Goal: Task Accomplishment & Management: Manage account settings

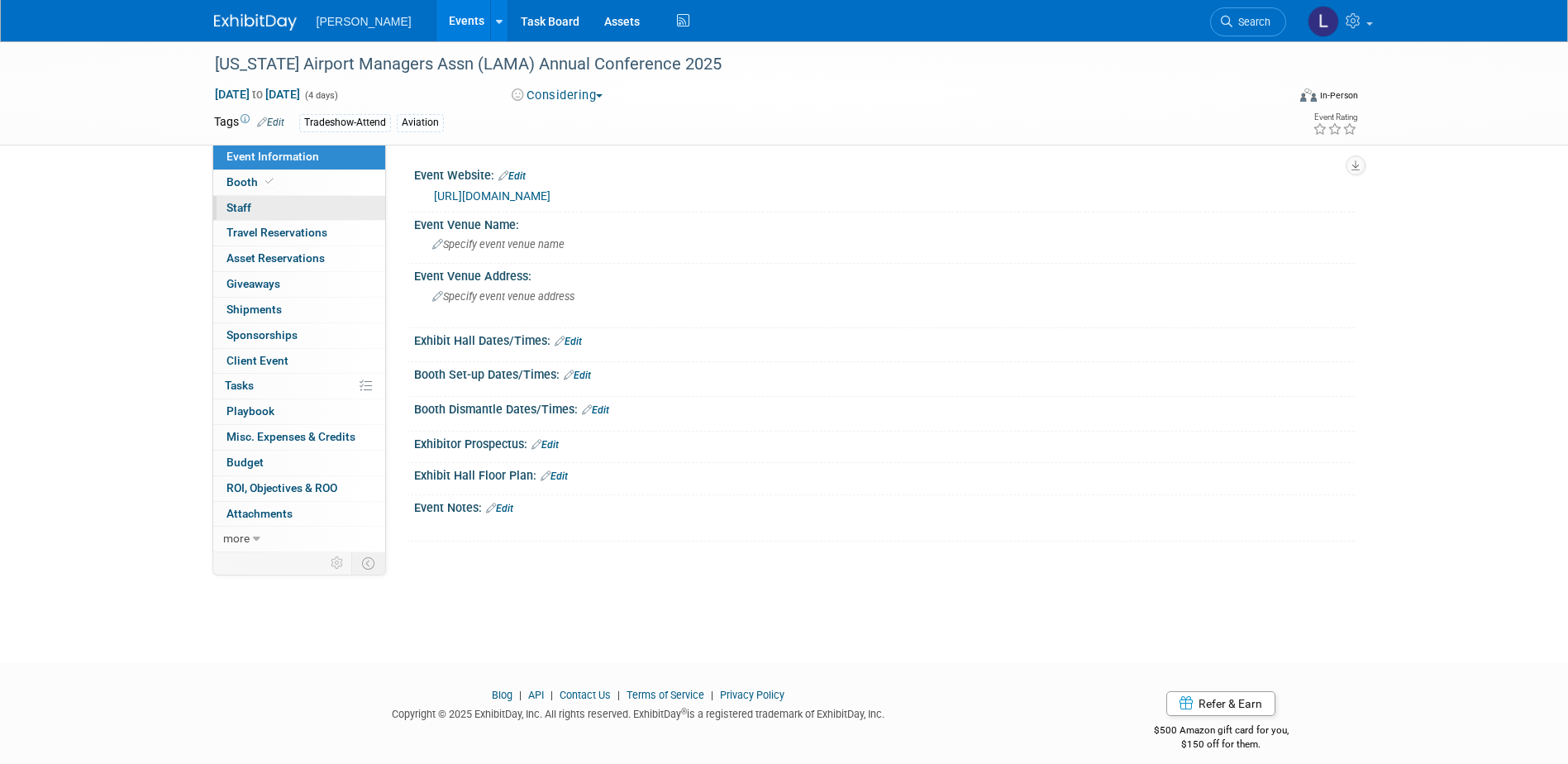
click at [260, 205] on link "0 Staff 0" at bounding box center [299, 208] width 172 height 25
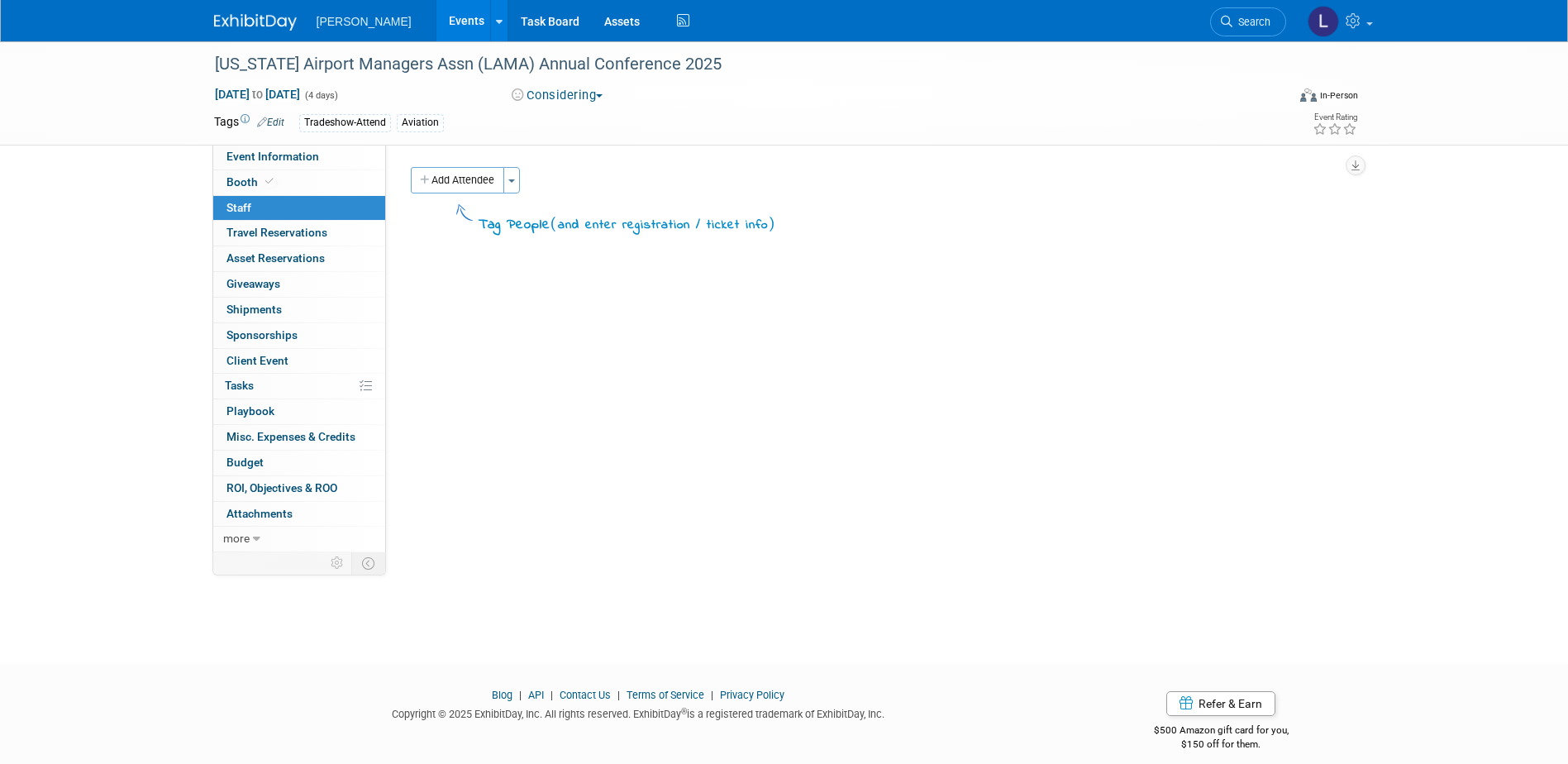
click at [555, 98] on button "Considering" at bounding box center [557, 95] width 104 height 17
click at [590, 129] on link "Committed" at bounding box center [572, 123] width 131 height 23
click at [464, 178] on button "Add Attendee" at bounding box center [457, 180] width 94 height 27
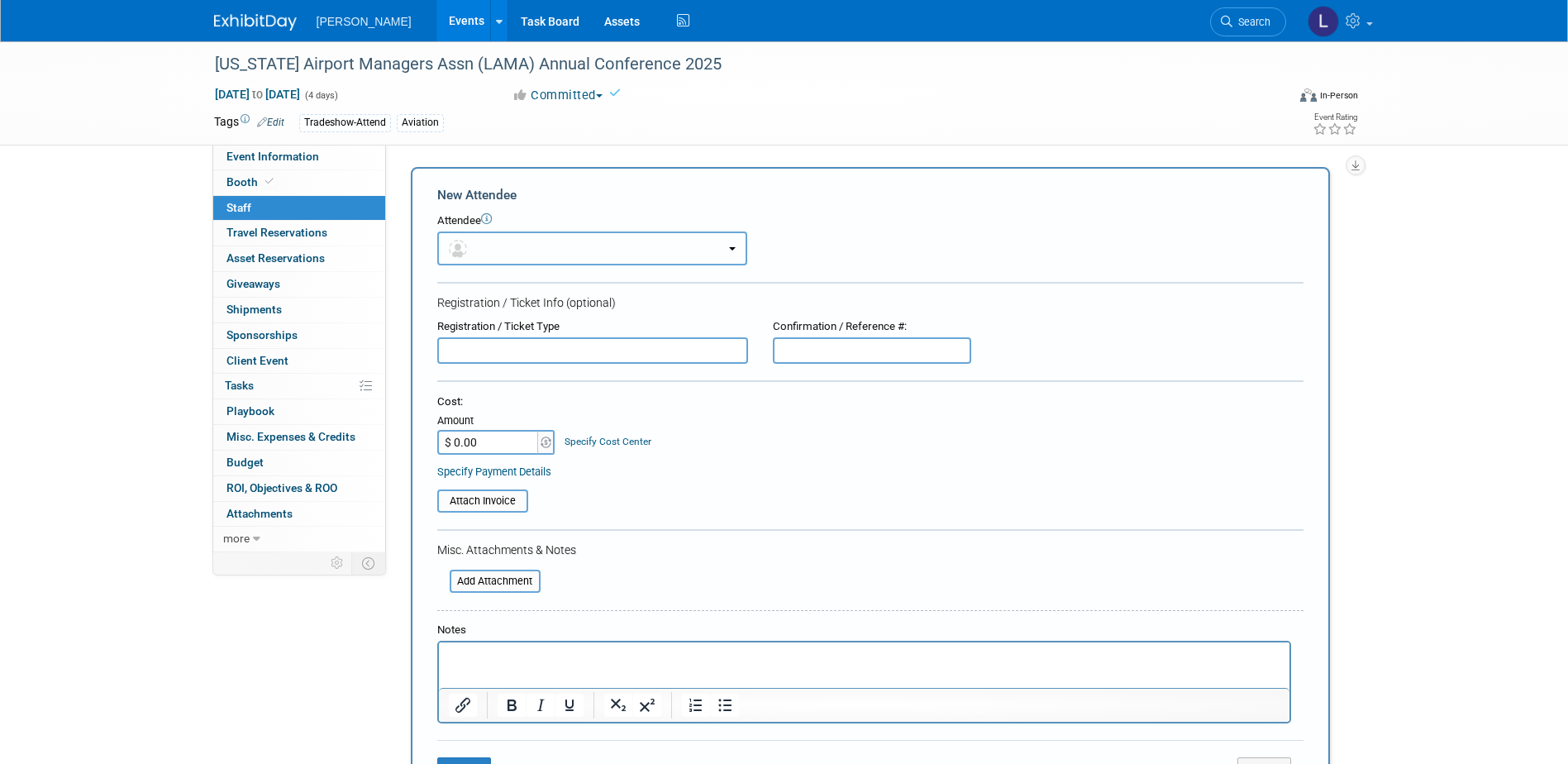
click at [497, 245] on button "button" at bounding box center [592, 248] width 310 height 34
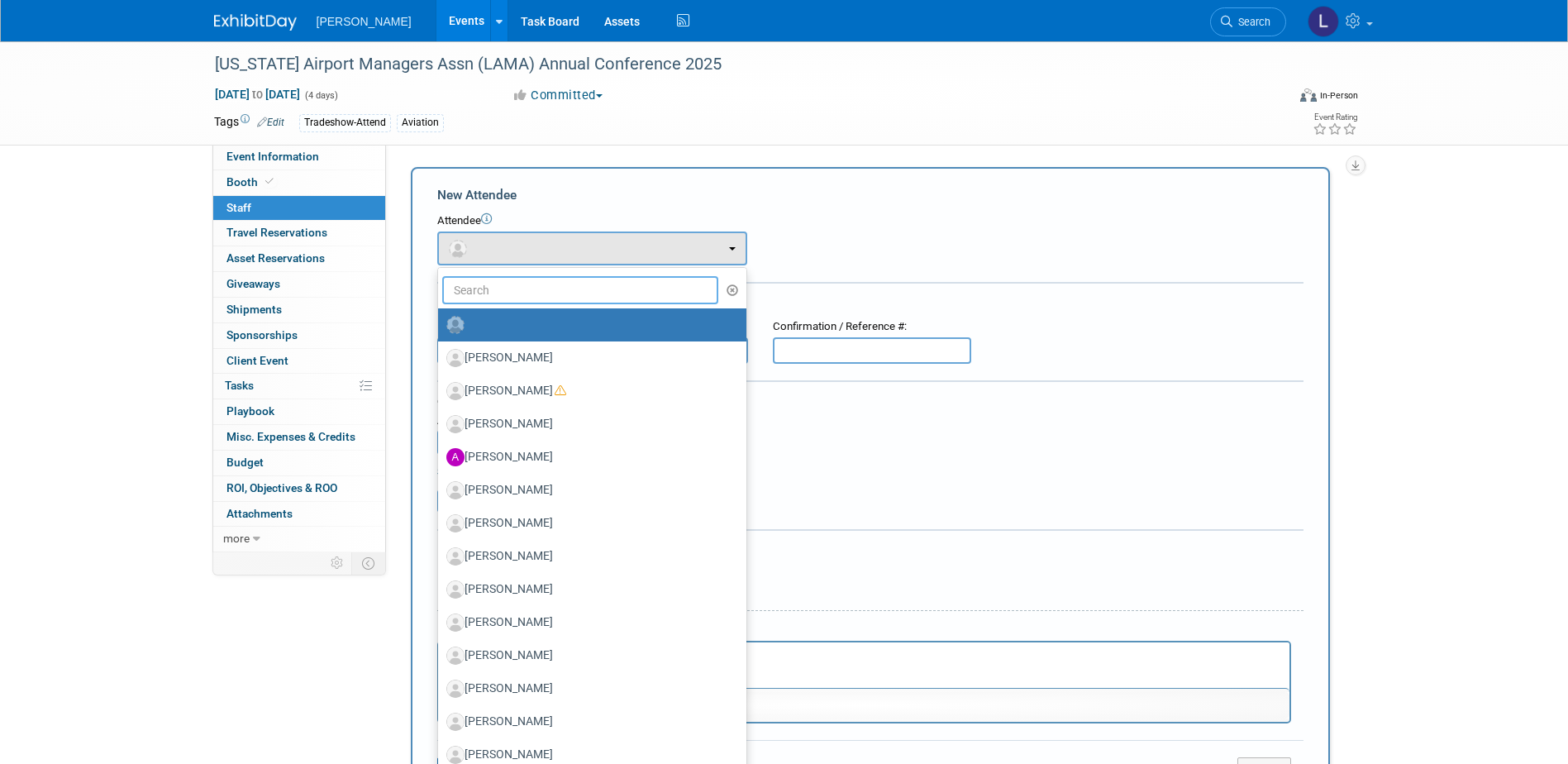
click at [536, 294] on input "text" at bounding box center [580, 290] width 277 height 28
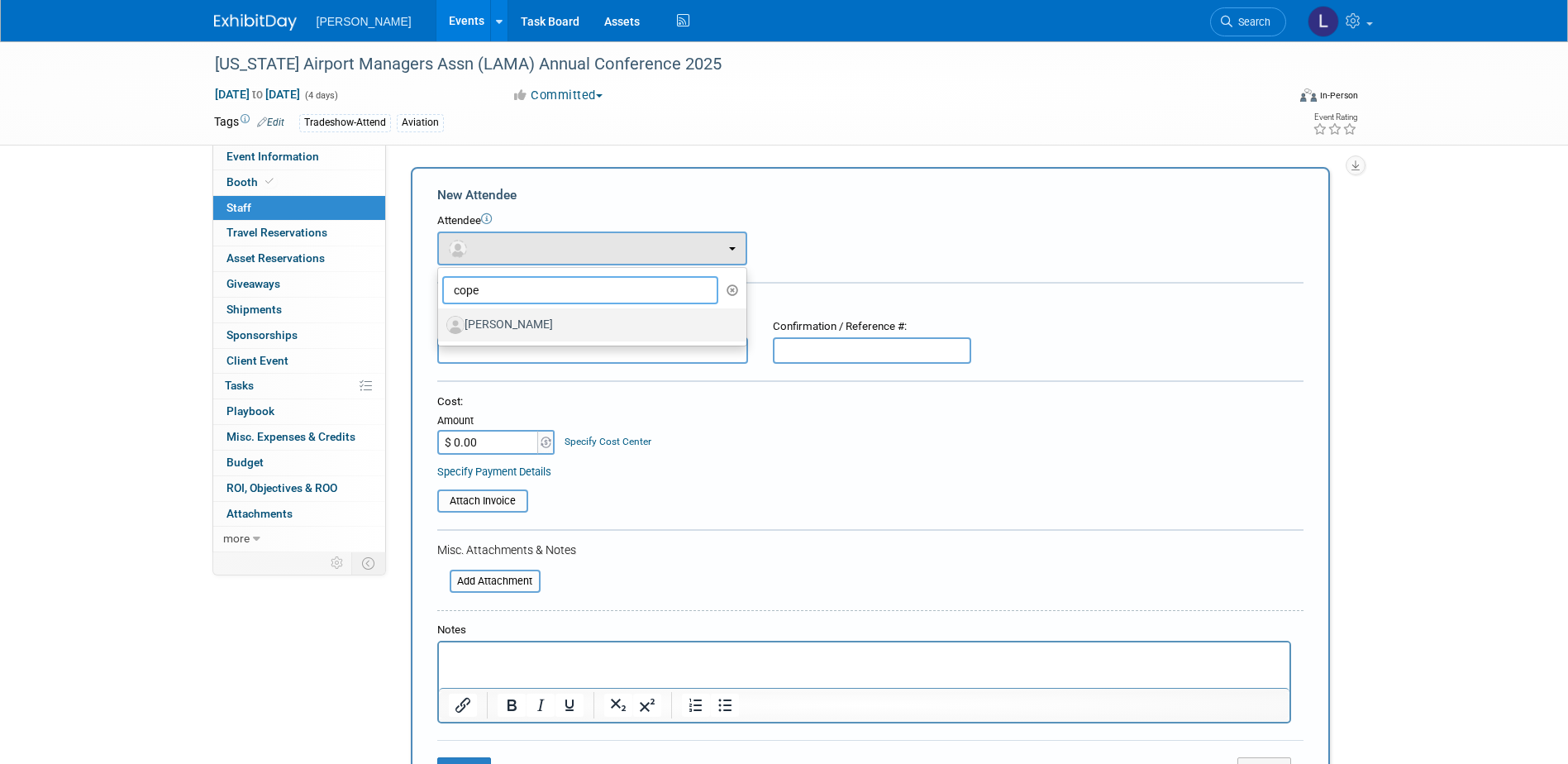
type input "cope"
click at [576, 328] on label "[PERSON_NAME]" at bounding box center [588, 325] width 284 height 27
click at [440, 328] on input "[PERSON_NAME]" at bounding box center [434, 323] width 11 height 11
select select "bacf9454-b414-4fe4-a4f9-a4ec26bdc88c"
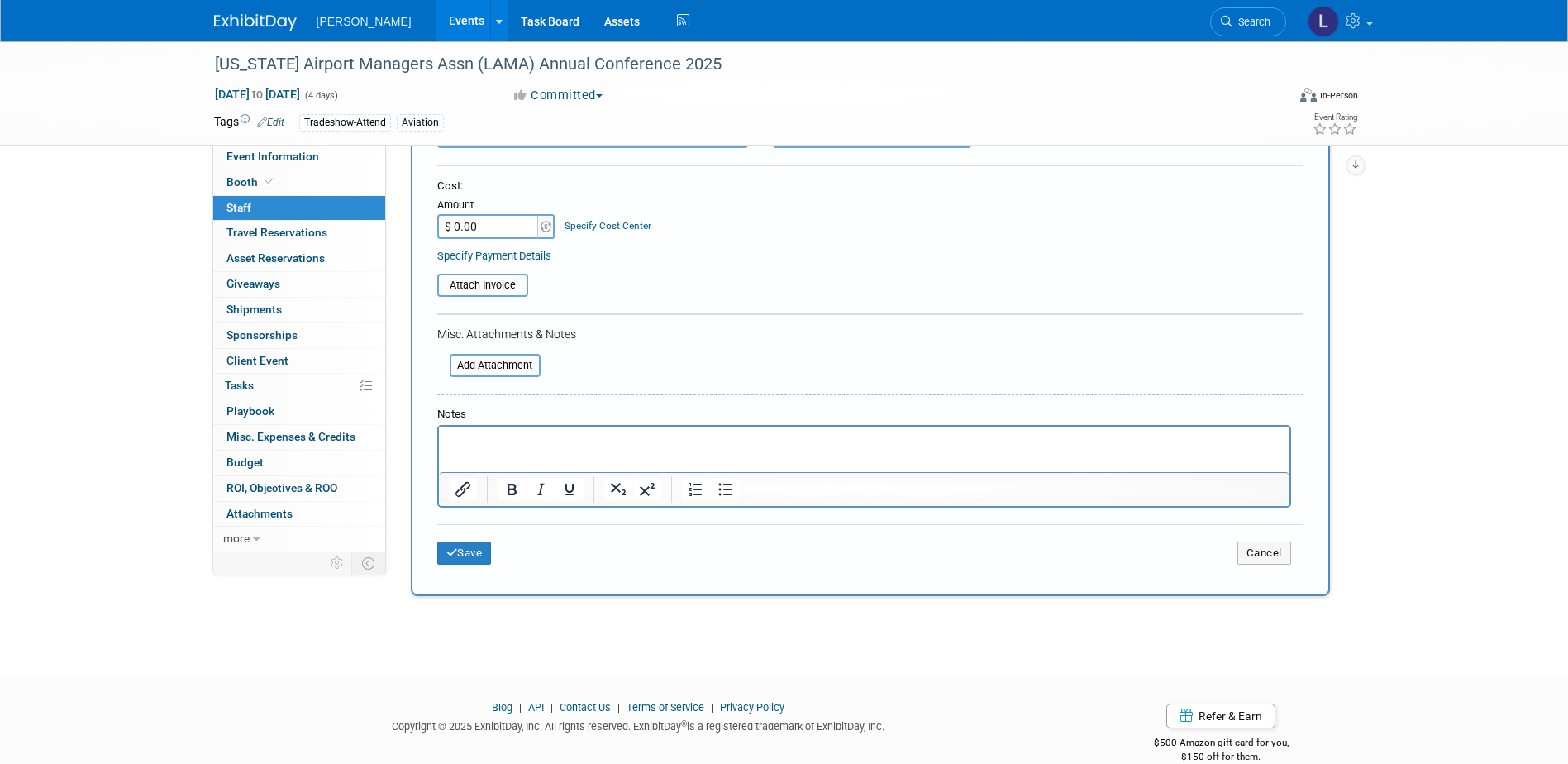
scroll to position [298, 0]
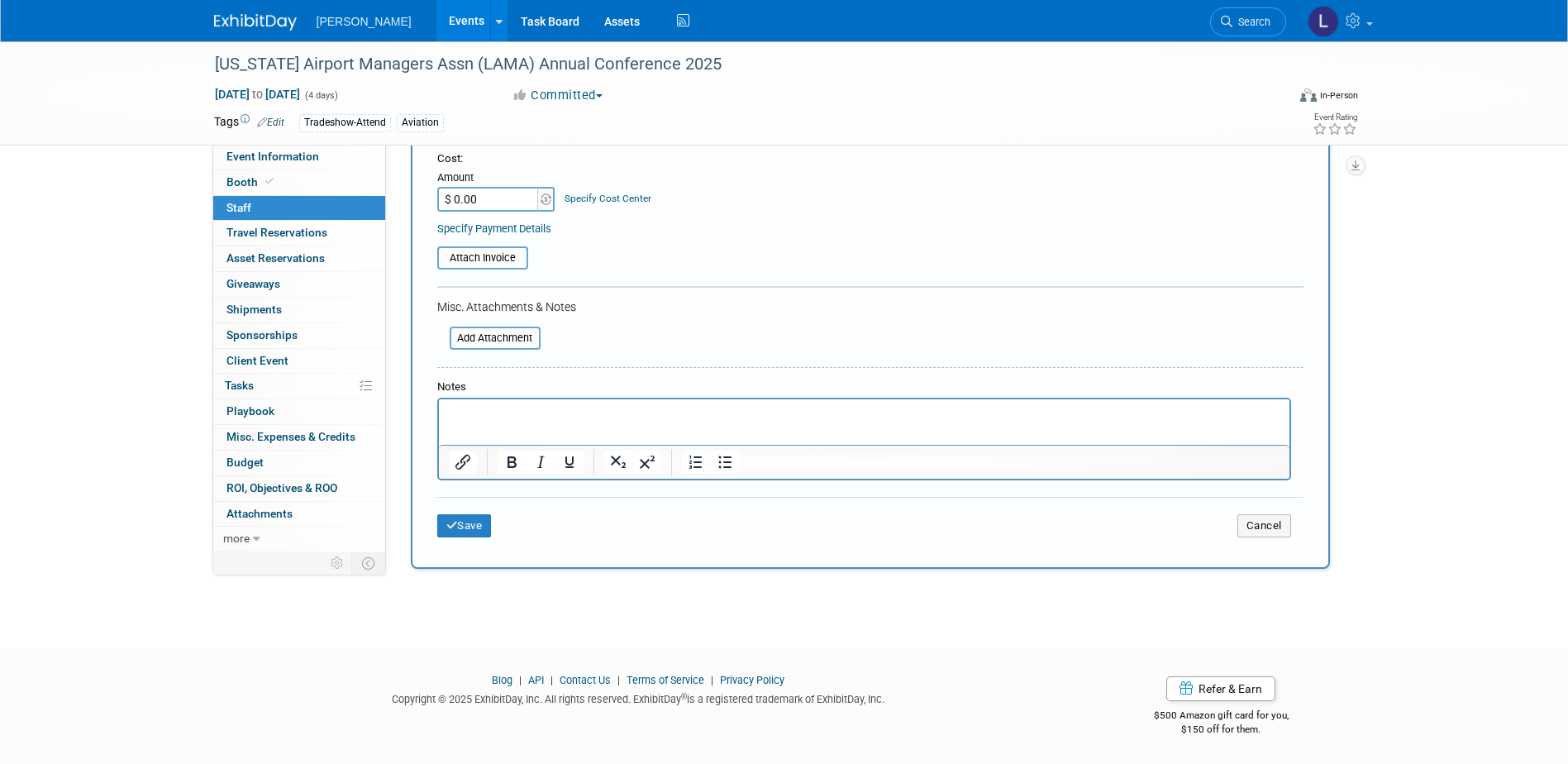
click at [563, 411] on p "Rich Text Area. Press ALT-0 for help." at bounding box center [863, 414] width 832 height 17
click at [483, 519] on button "Save" at bounding box center [464, 526] width 55 height 23
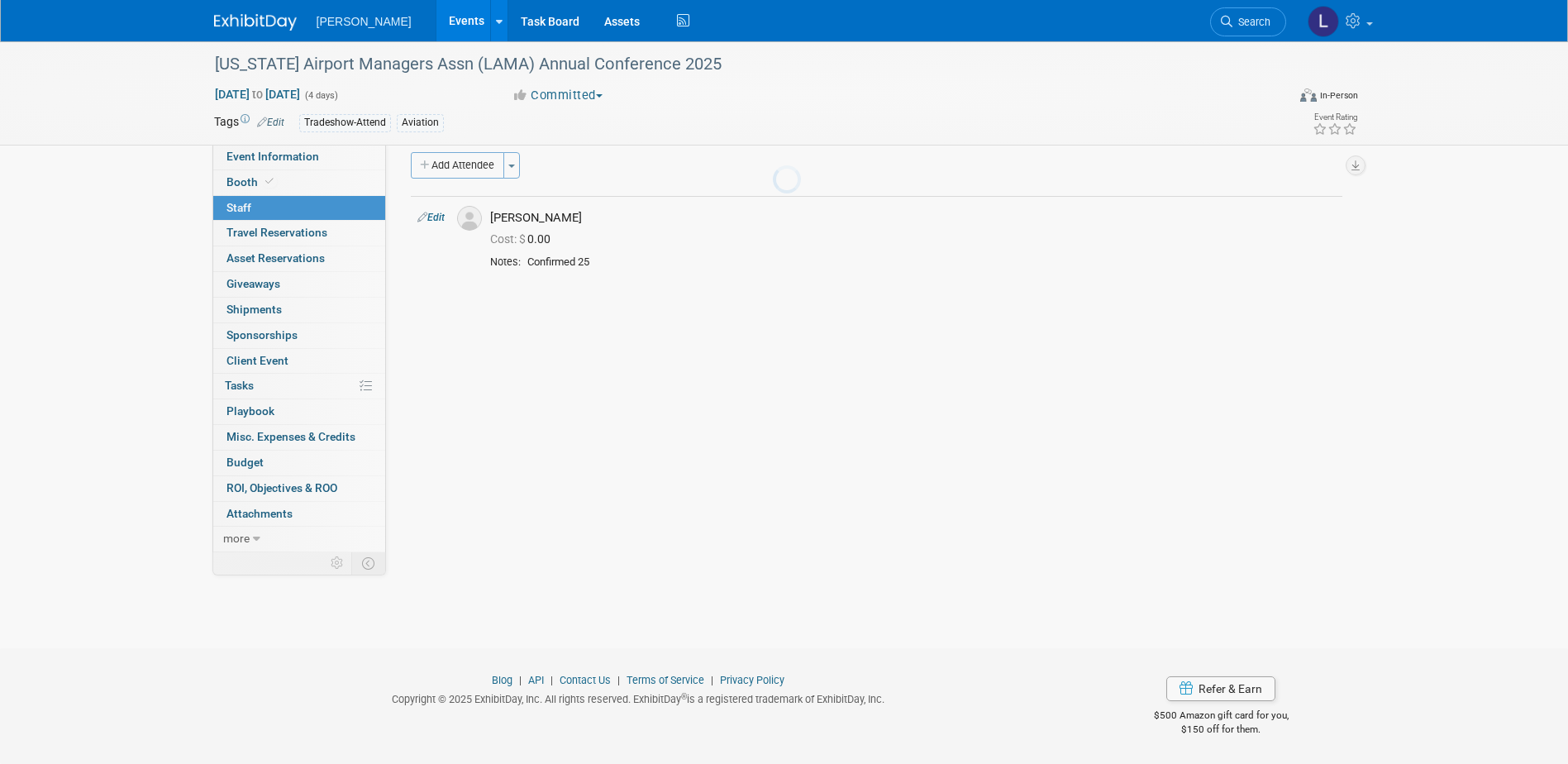
scroll to position [15, 0]
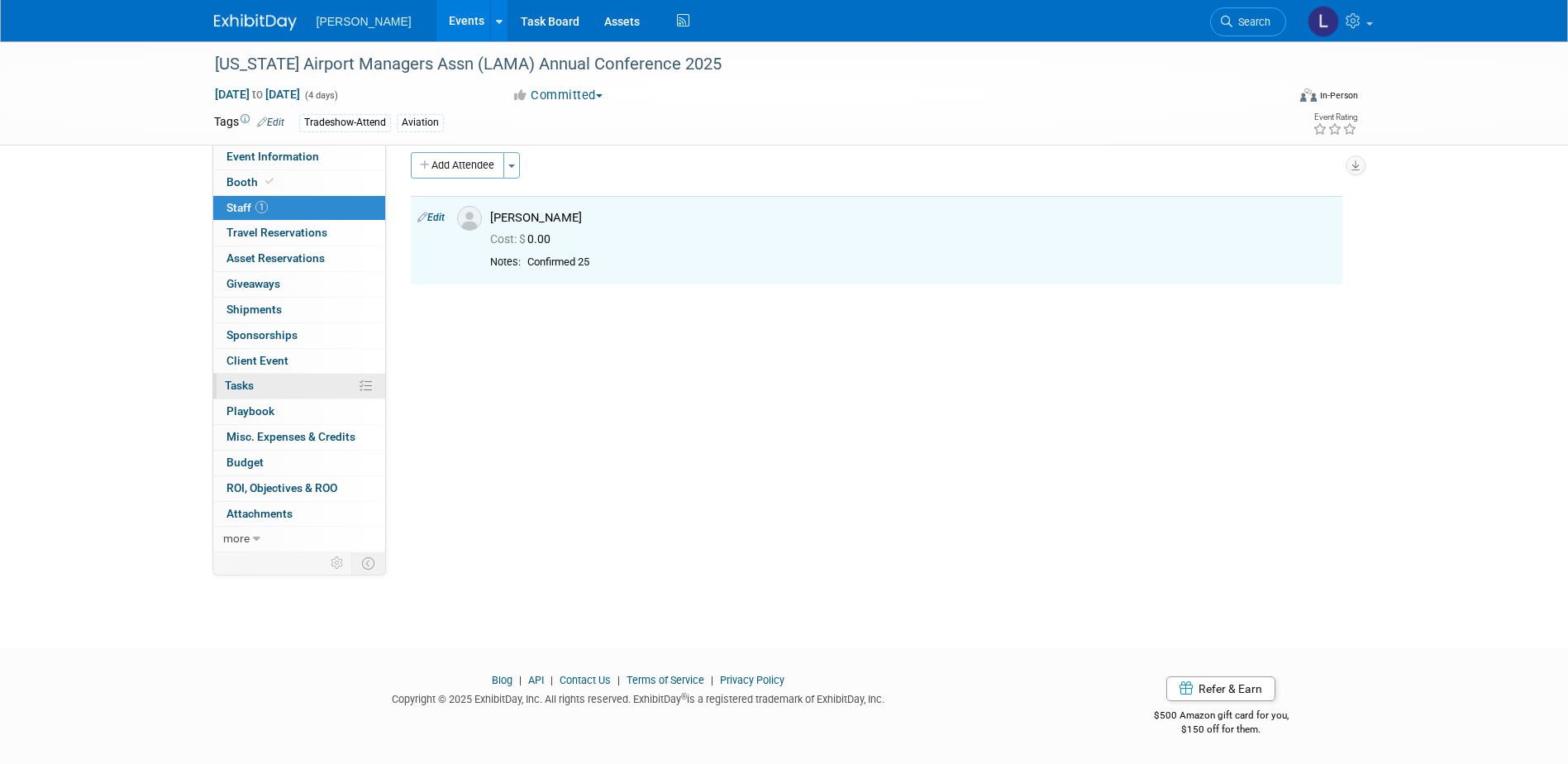
click at [269, 384] on link "0% Tasks 0%" at bounding box center [299, 387] width 172 height 25
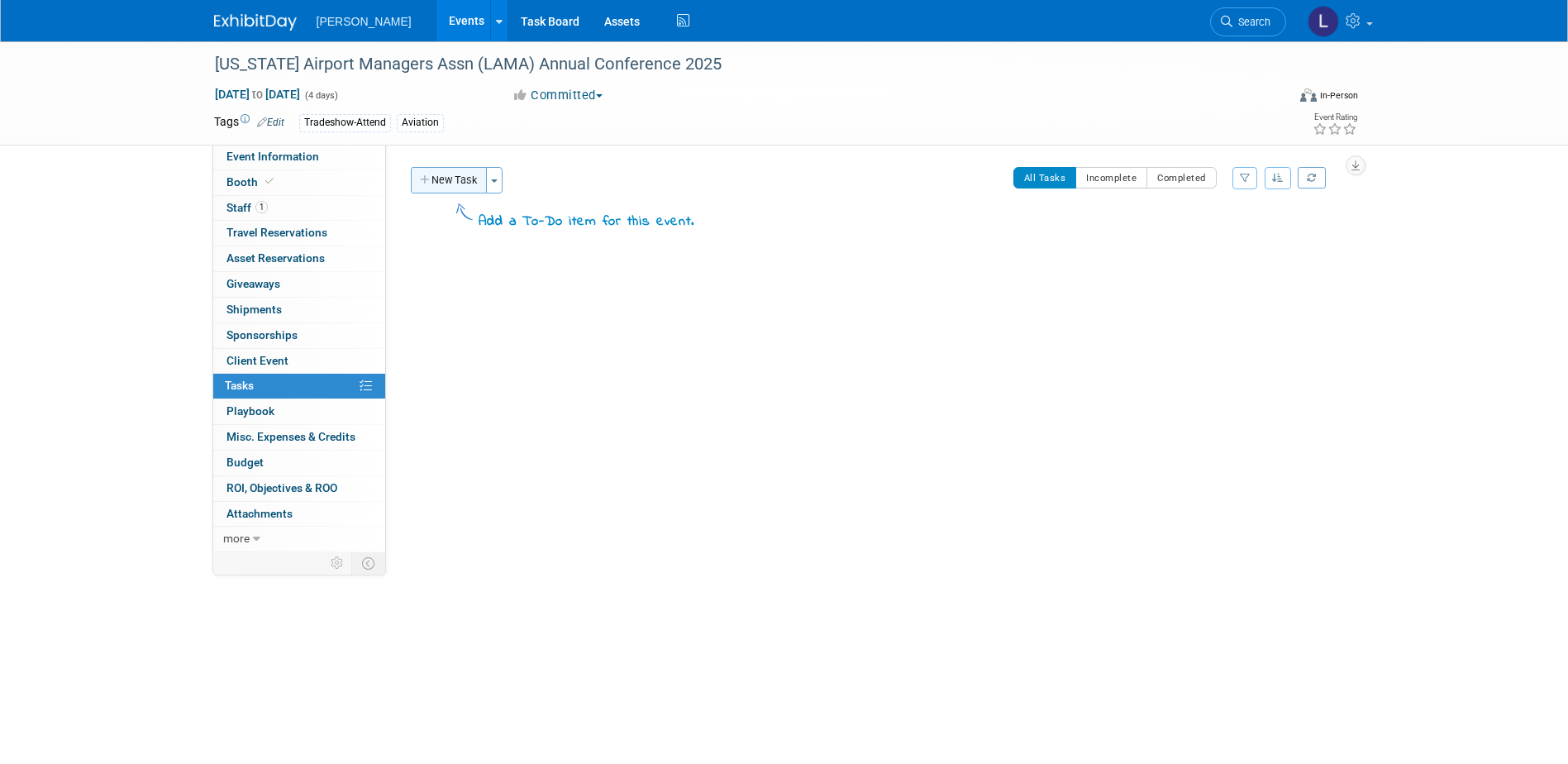
click at [443, 189] on button "New Task" at bounding box center [449, 180] width 76 height 27
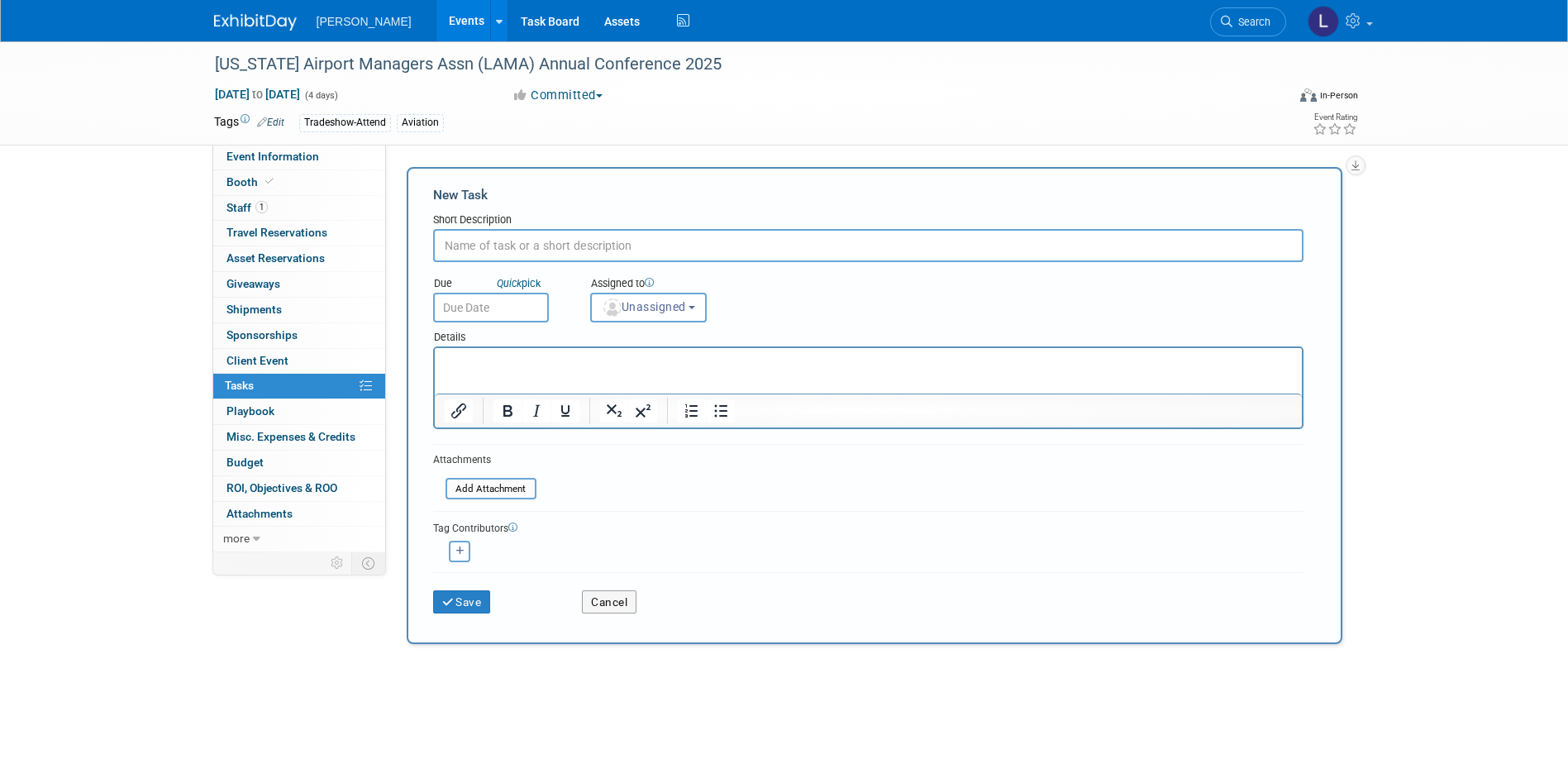
click at [533, 242] on input "text" at bounding box center [868, 246] width 871 height 33
type input "Register [PERSON_NAME]"
click at [490, 311] on input "text" at bounding box center [491, 308] width 116 height 30
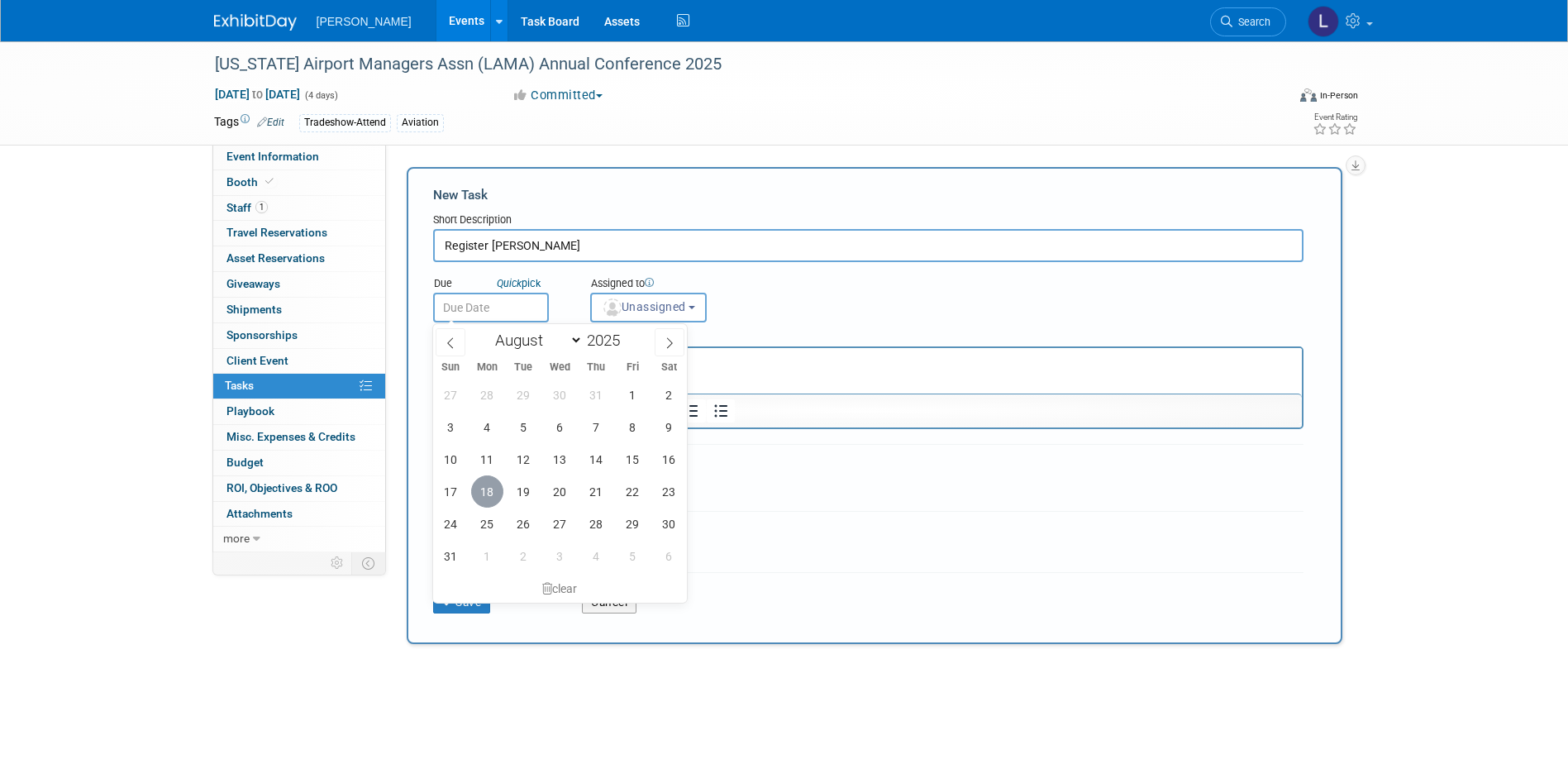
click at [484, 494] on span "18" at bounding box center [487, 491] width 32 height 32
type input "[DATE]"
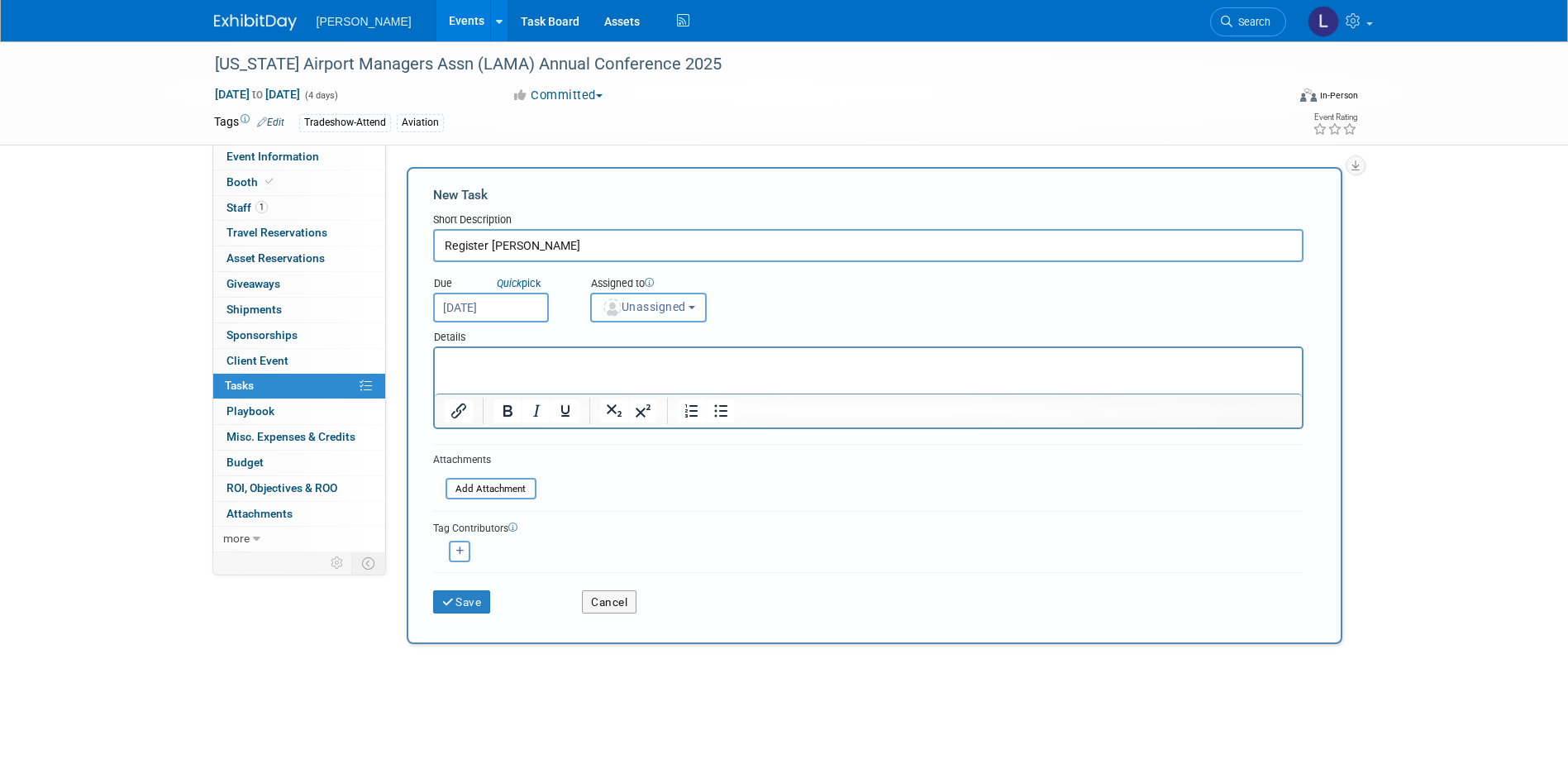
click at [647, 309] on span "Unassigned" at bounding box center [644, 307] width 85 height 13
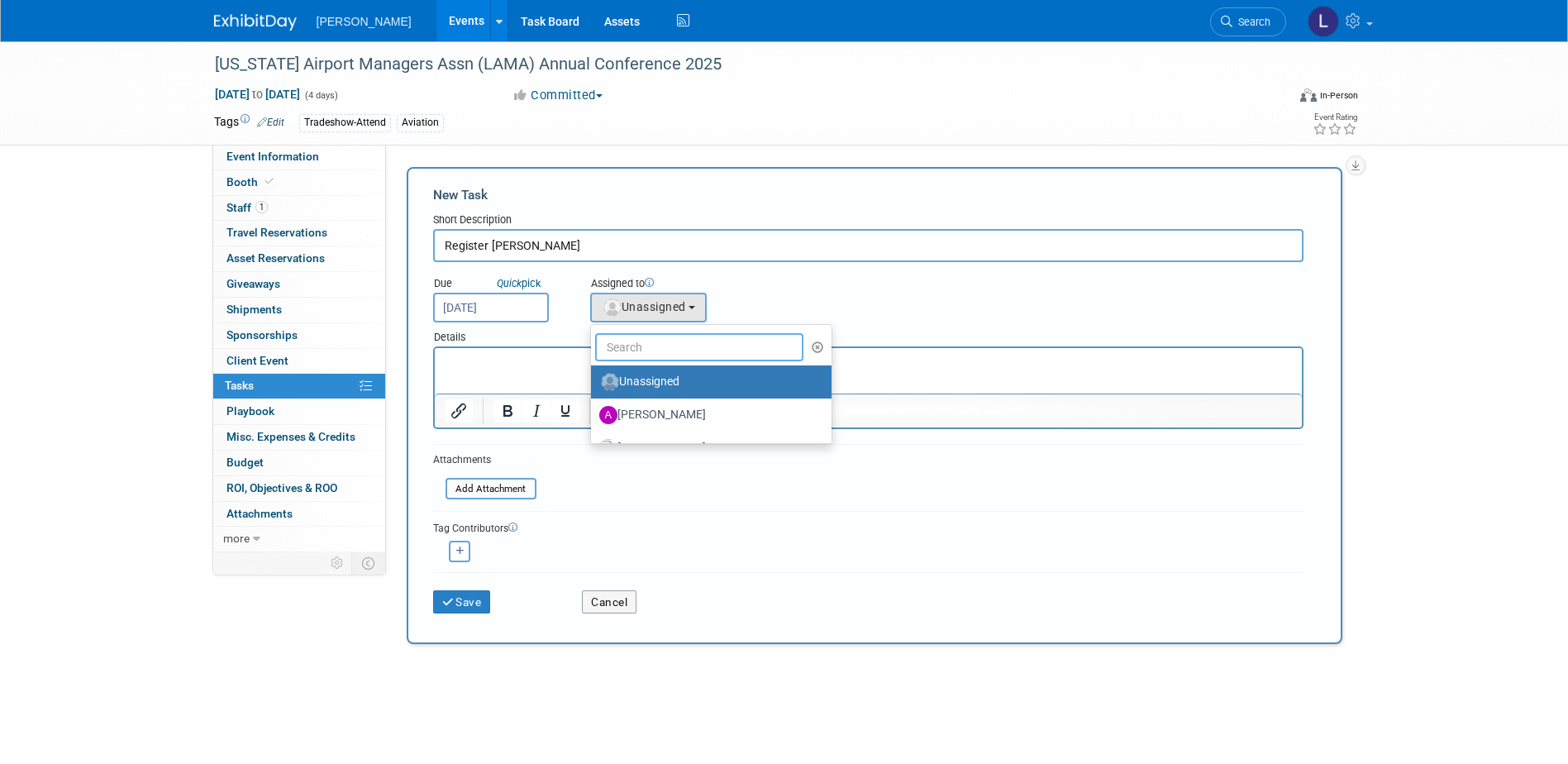
click at [656, 351] on input "text" at bounding box center [700, 348] width 209 height 28
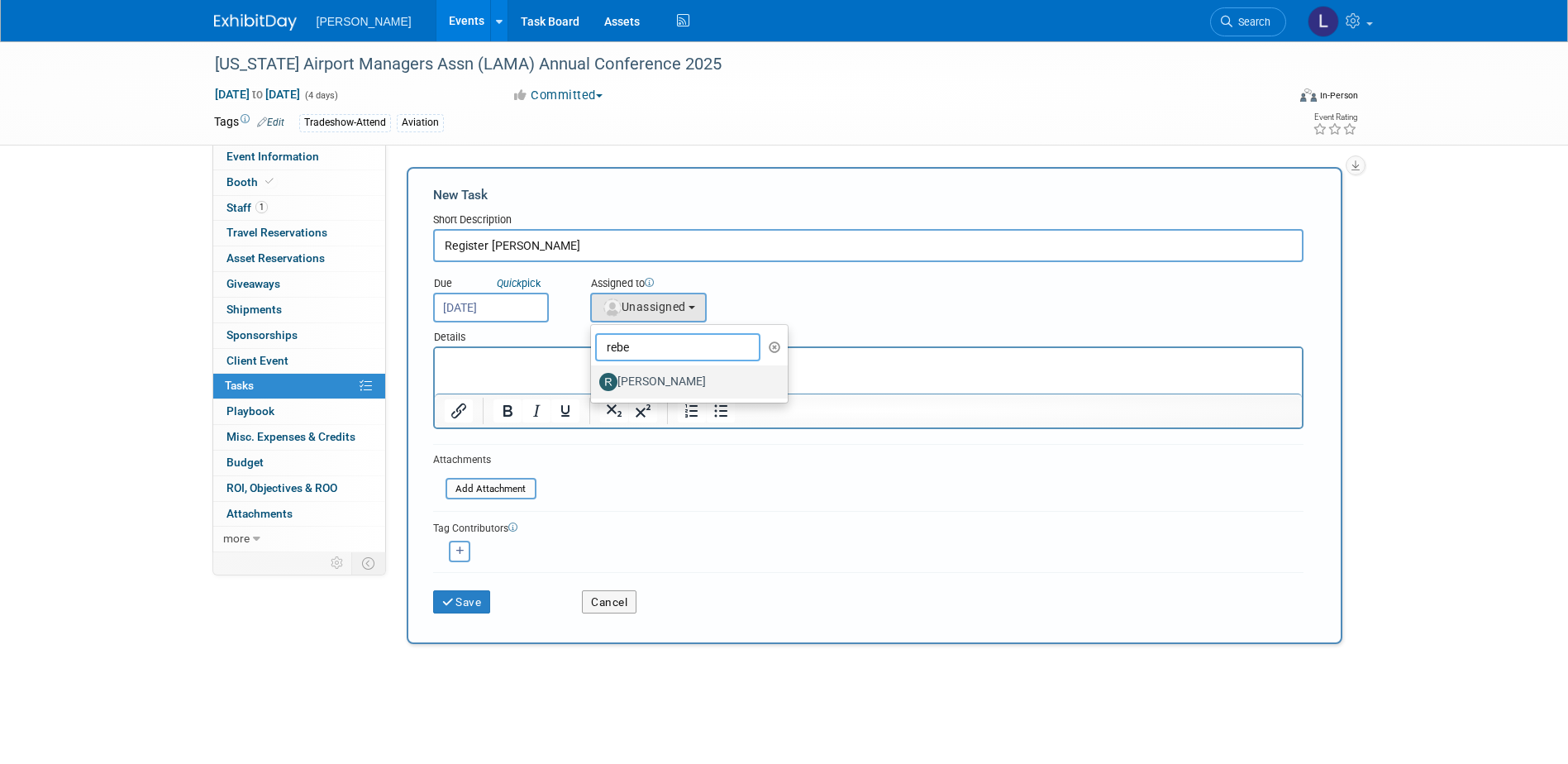
type input "rebe"
click at [650, 387] on label "[PERSON_NAME]" at bounding box center [686, 382] width 172 height 27
click at [594, 386] on input "[PERSON_NAME]" at bounding box center [588, 380] width 11 height 11
select select "844a177d-a181-44ff-a72a-5731d68e4351"
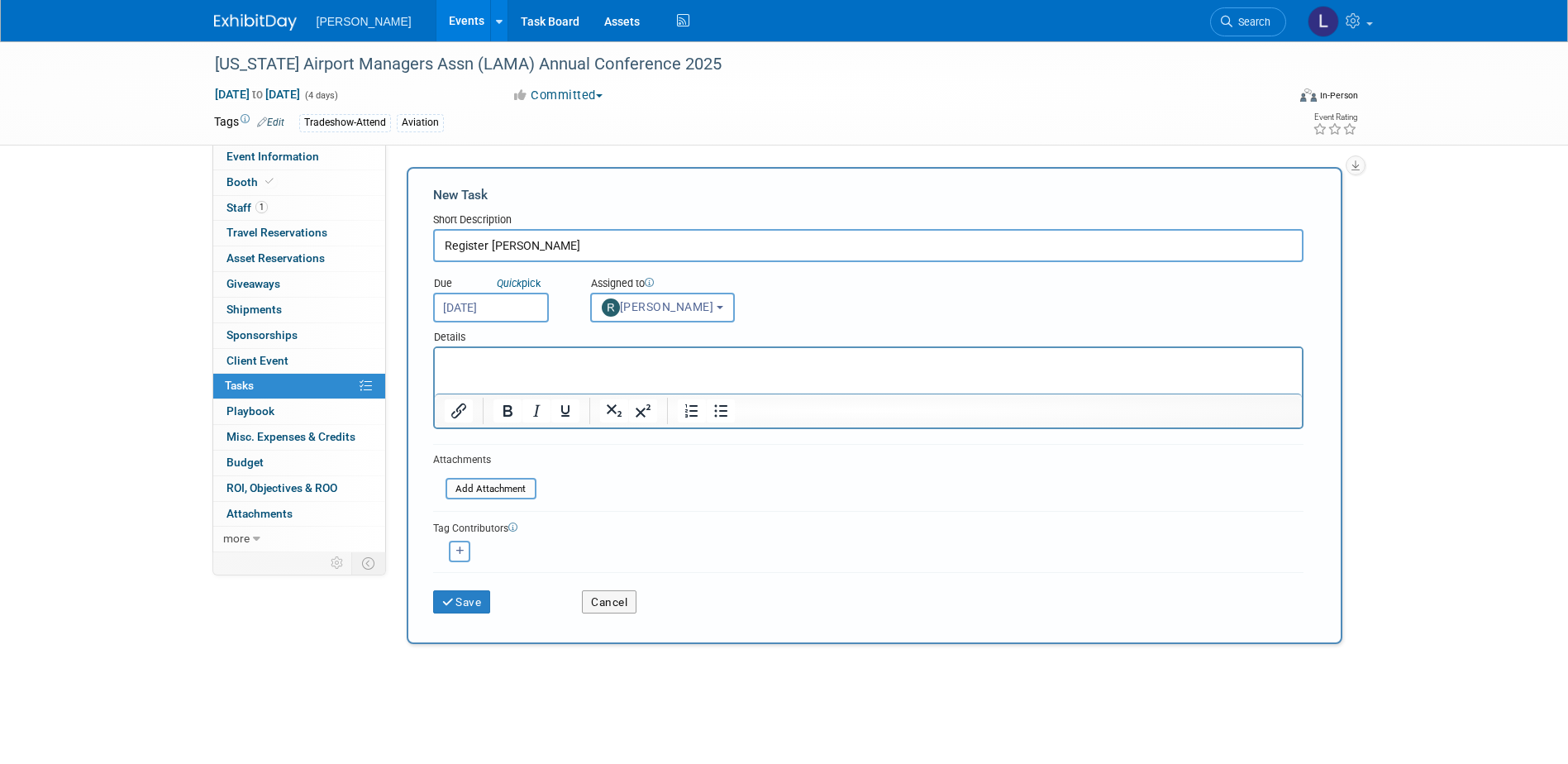
click at [467, 550] on button "button" at bounding box center [459, 552] width 22 height 22
select select
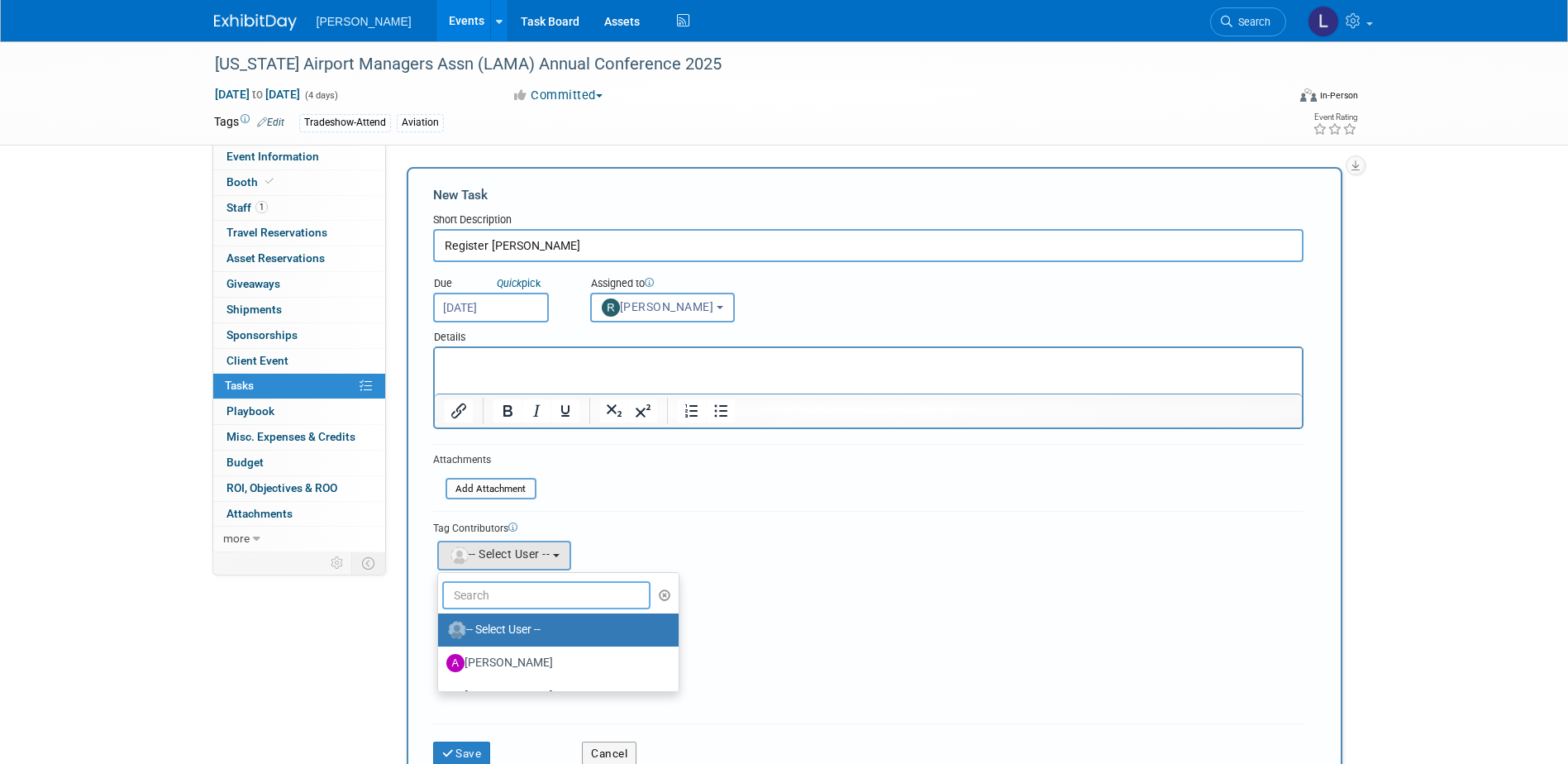
click at [482, 593] on input "text" at bounding box center [546, 596] width 209 height 28
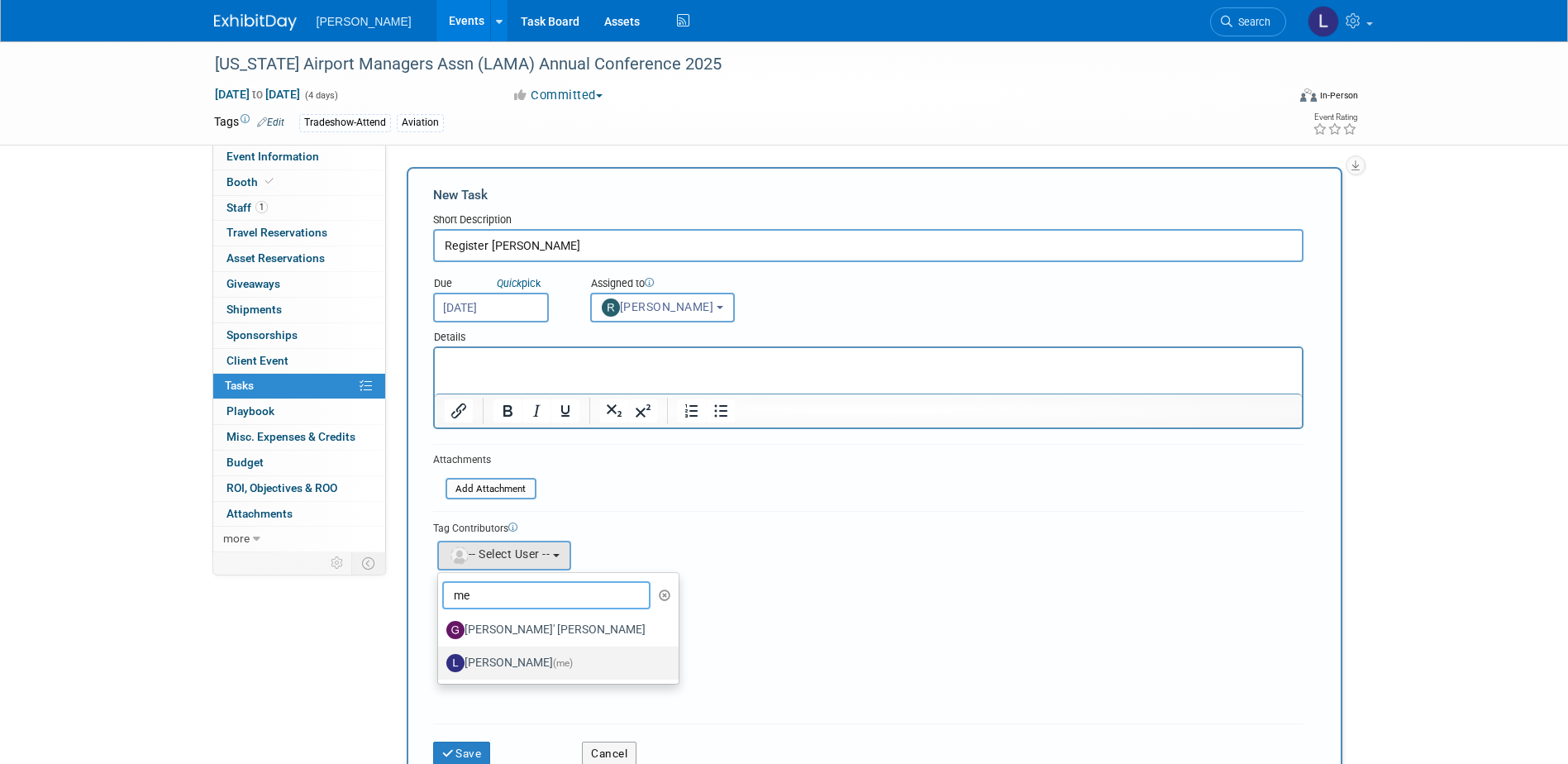
type input "me"
click at [488, 658] on label "[PERSON_NAME] (me)" at bounding box center [554, 664] width 216 height 27
click at [440, 658] on input "[PERSON_NAME] (me)" at bounding box center [434, 661] width 11 height 11
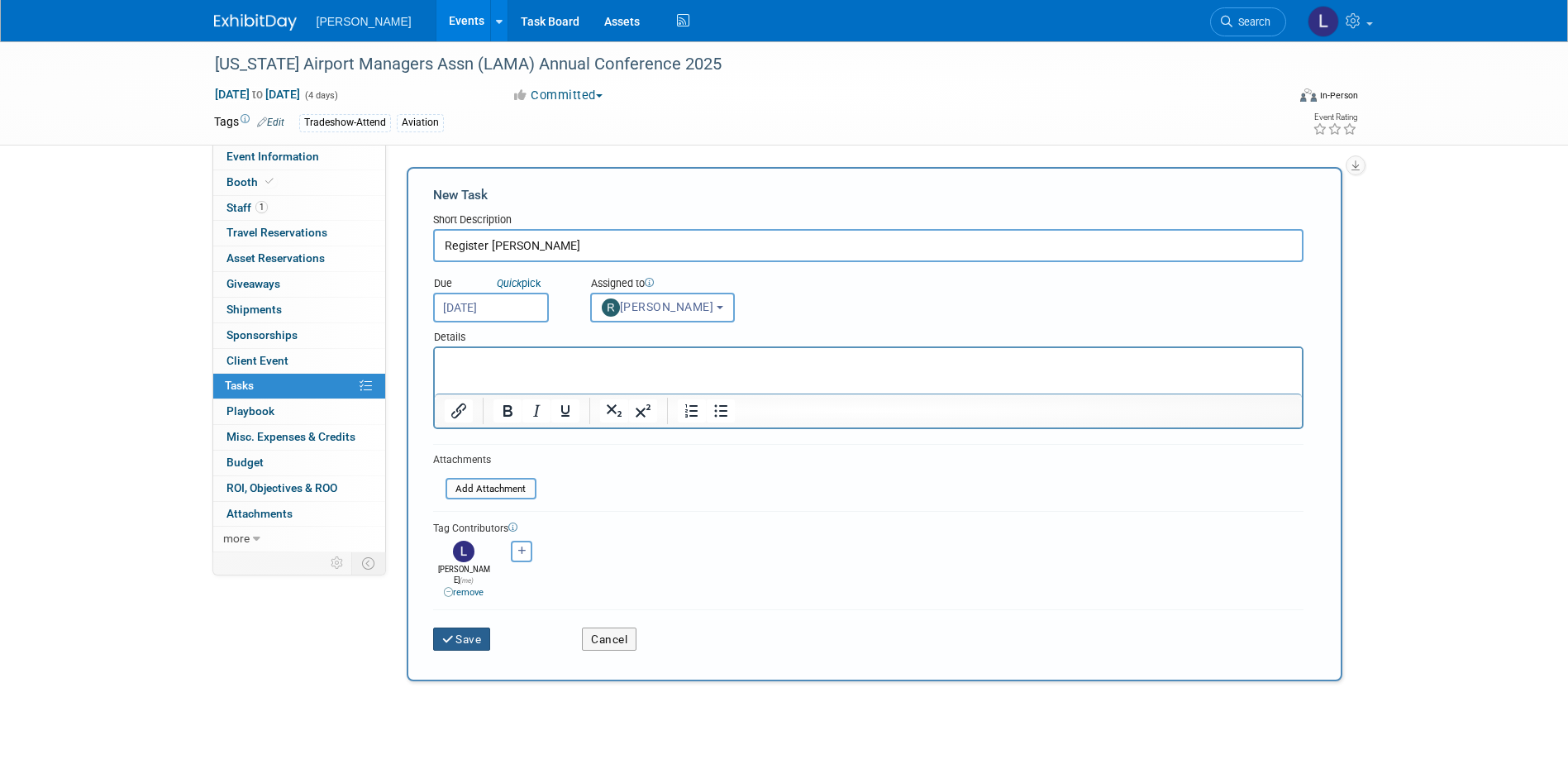
click at [471, 637] on button "Save" at bounding box center [462, 640] width 58 height 23
